Goal: Check status

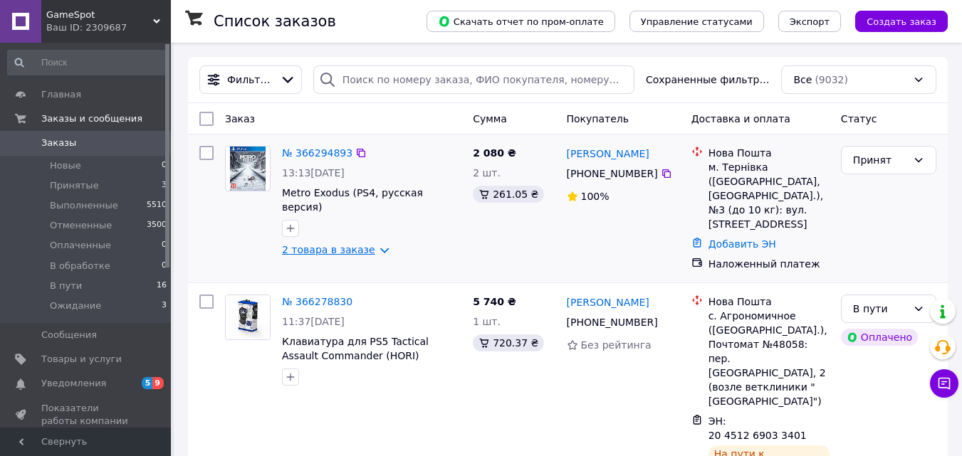
click at [357, 244] on link "2 товара в заказе" at bounding box center [328, 249] width 93 height 11
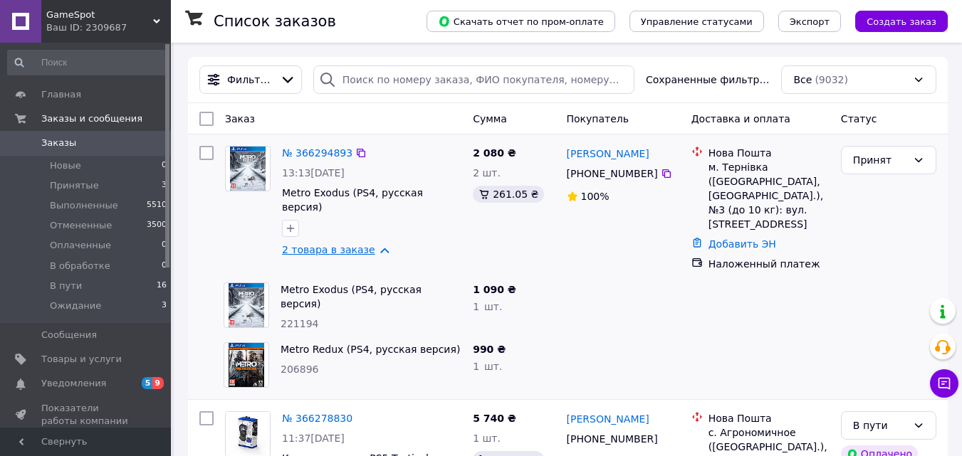
click at [357, 244] on link "2 товара в заказе" at bounding box center [328, 249] width 93 height 11
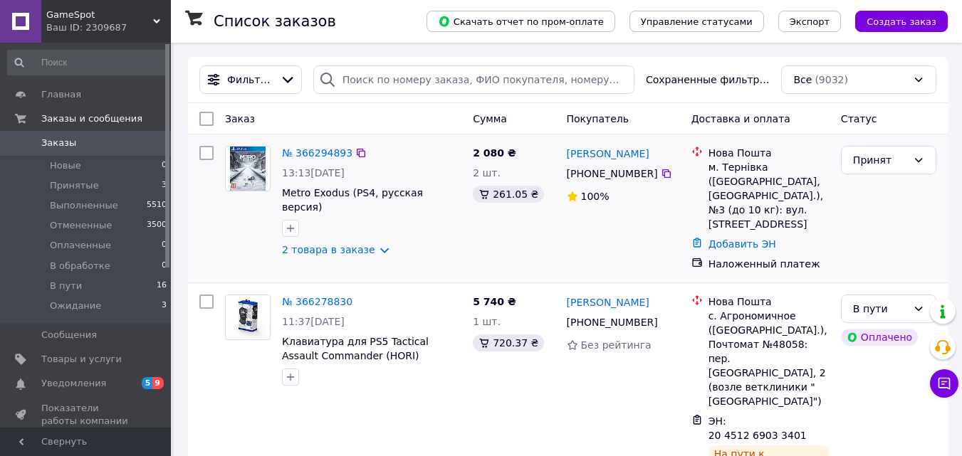
click at [394, 243] on div "2 товара в заказе" at bounding box center [371, 250] width 179 height 14
click at [357, 244] on link "2 товара в заказе" at bounding box center [328, 249] width 93 height 11
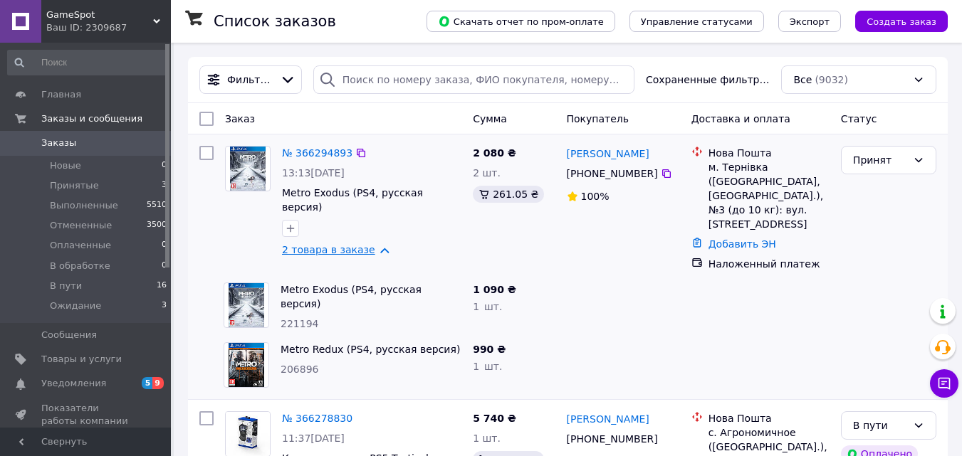
click at [357, 244] on link "2 товара в заказе" at bounding box center [328, 249] width 93 height 11
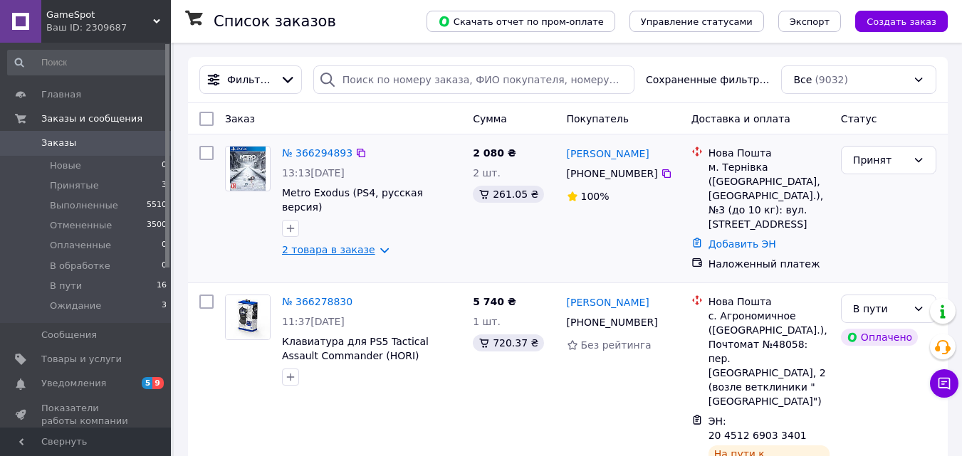
click at [357, 244] on link "2 товара в заказе" at bounding box center [328, 249] width 93 height 11
click at [355, 244] on link "2 товара в заказе" at bounding box center [328, 249] width 93 height 11
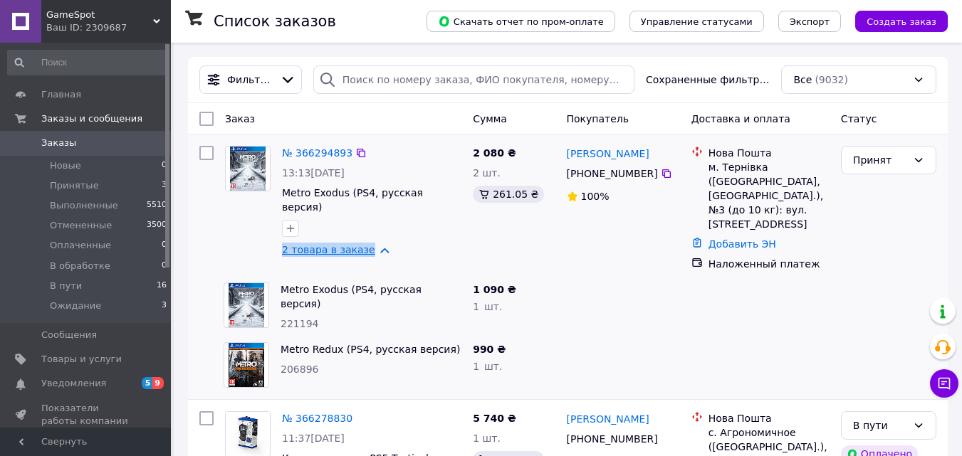
click at [355, 244] on link "2 товара в заказе" at bounding box center [328, 249] width 93 height 11
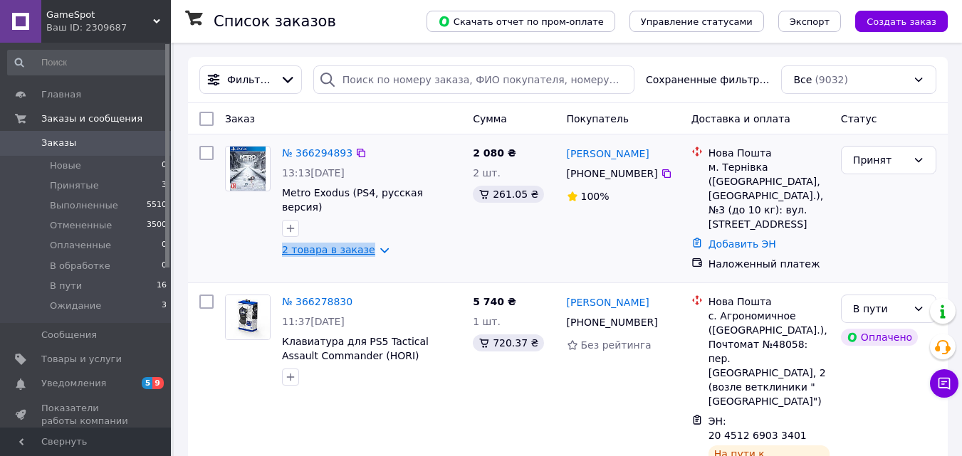
click at [354, 244] on link "2 товара в заказе" at bounding box center [328, 249] width 93 height 11
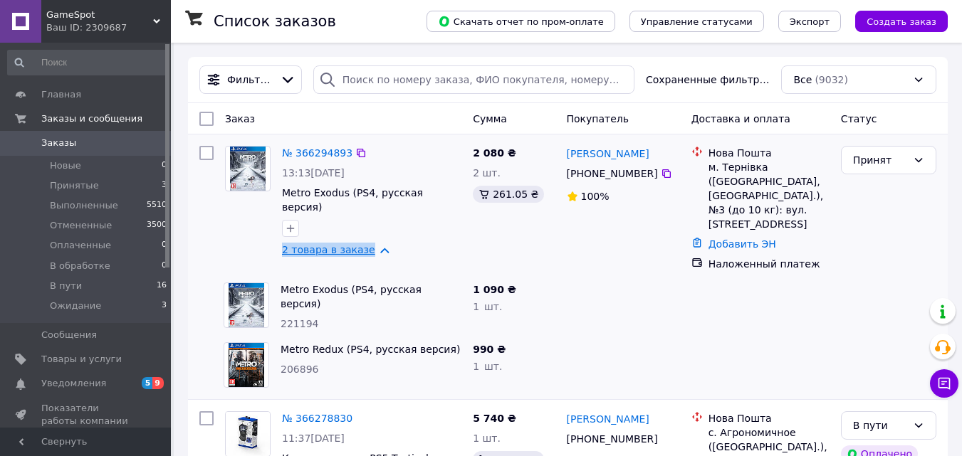
click at [352, 244] on link "2 товара в заказе" at bounding box center [328, 249] width 93 height 11
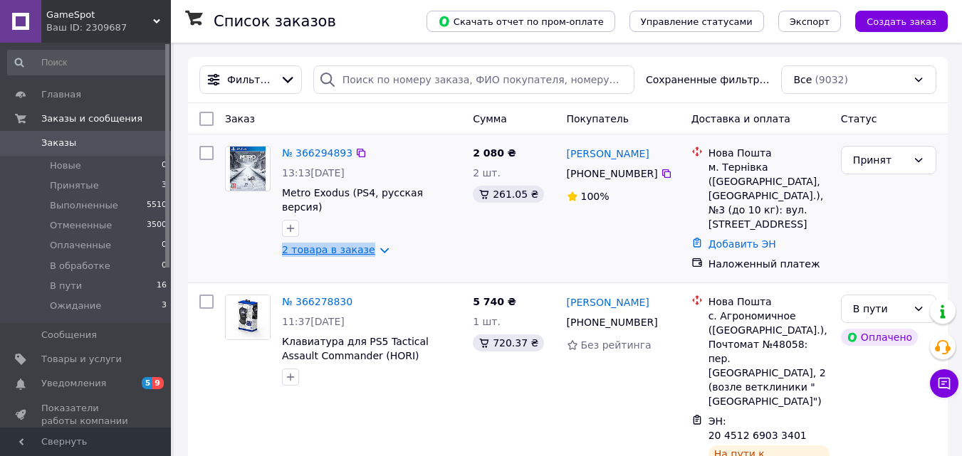
click at [351, 244] on link "2 товара в заказе" at bounding box center [328, 249] width 93 height 11
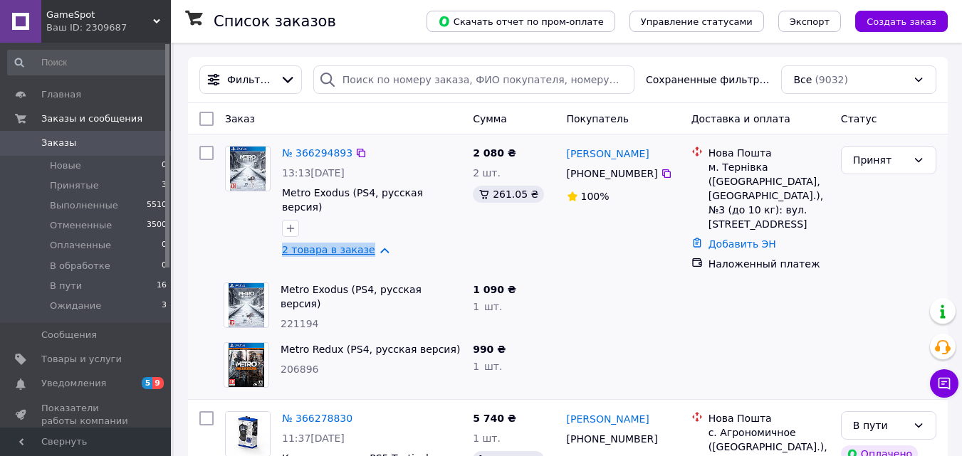
click at [351, 244] on link "2 товара в заказе" at bounding box center [328, 249] width 93 height 11
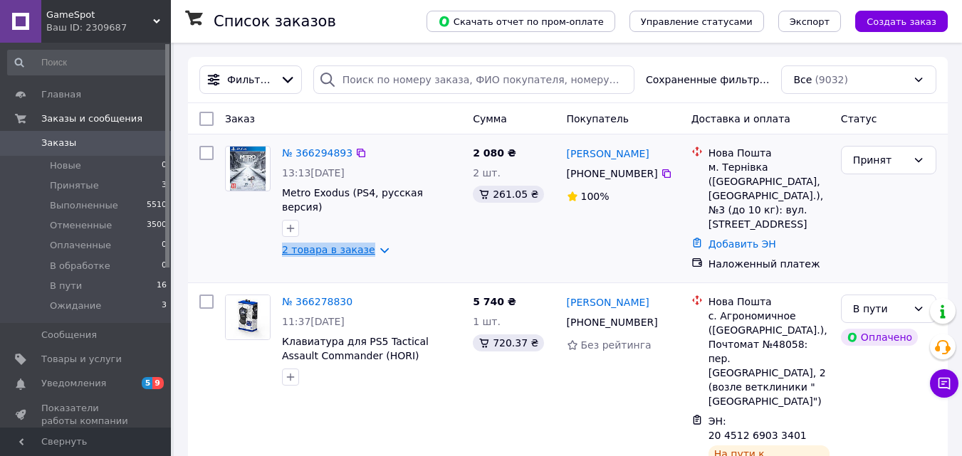
click at [350, 244] on link "2 товара в заказе" at bounding box center [328, 249] width 93 height 11
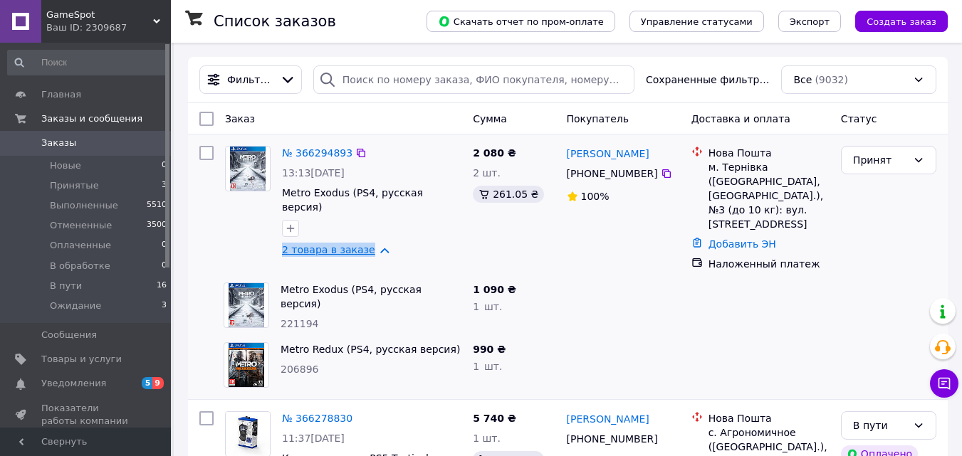
click at [349, 244] on link "2 товара в заказе" at bounding box center [328, 249] width 93 height 11
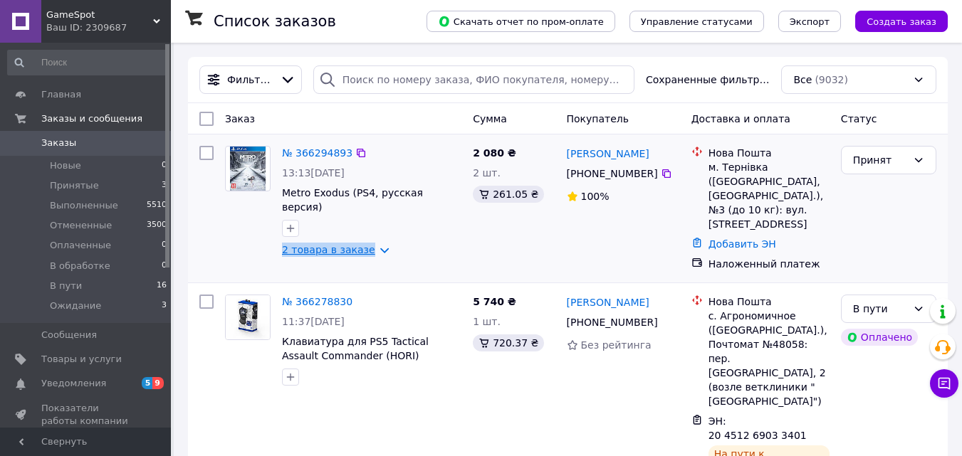
click at [349, 244] on link "2 товара в заказе" at bounding box center [328, 249] width 93 height 11
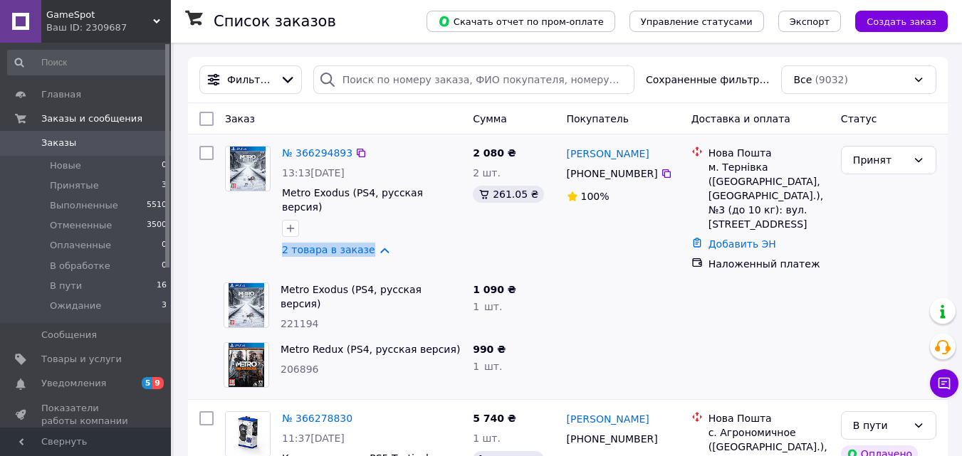
click at [349, 227] on div "№ 366294893 13:13[DATE] Metro Exodus (PS4, русская версия) 2 товара в заказе" at bounding box center [371, 201] width 191 height 122
click at [349, 226] on div "№ 366294893 13:13[DATE] Metro Exodus (PS4, русская версия) 2 товара в заказе" at bounding box center [371, 201] width 191 height 122
click at [346, 244] on link "2 товара в заказе" at bounding box center [328, 249] width 93 height 11
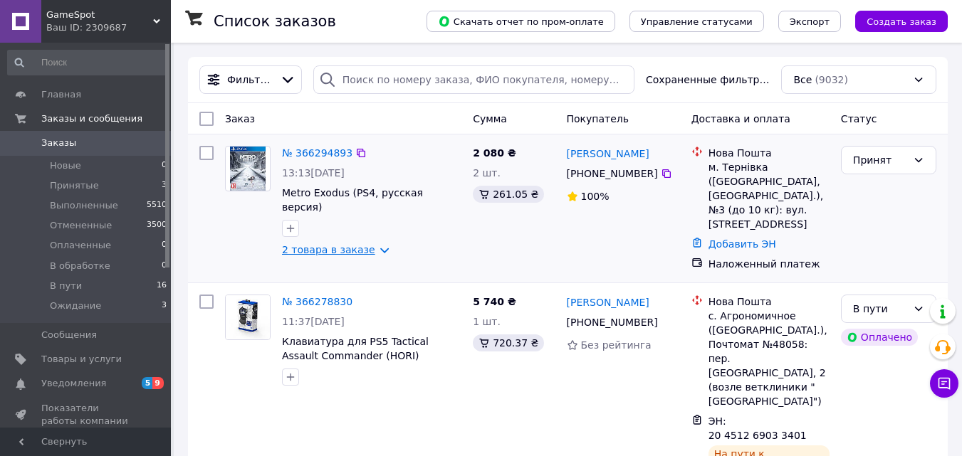
click at [362, 244] on link "2 товара в заказе" at bounding box center [328, 249] width 93 height 11
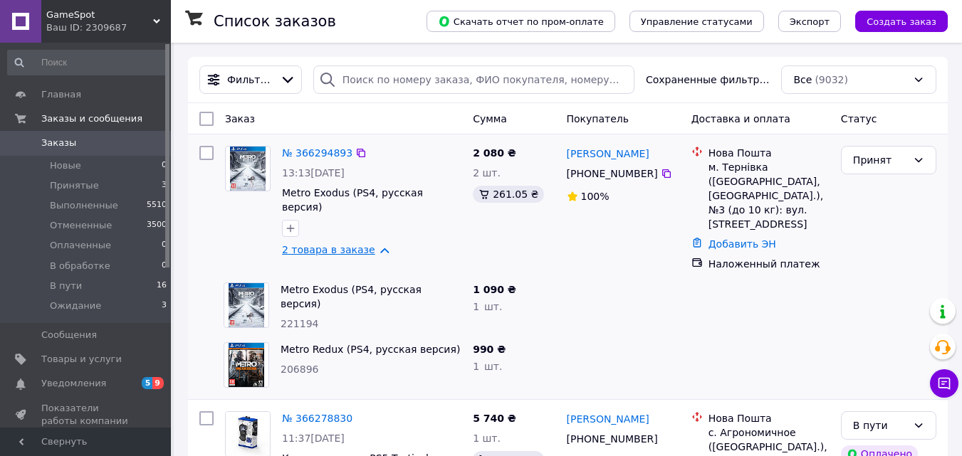
click at [362, 244] on link "2 товара в заказе" at bounding box center [328, 249] width 93 height 11
